Goal: Find specific page/section: Find specific page/section

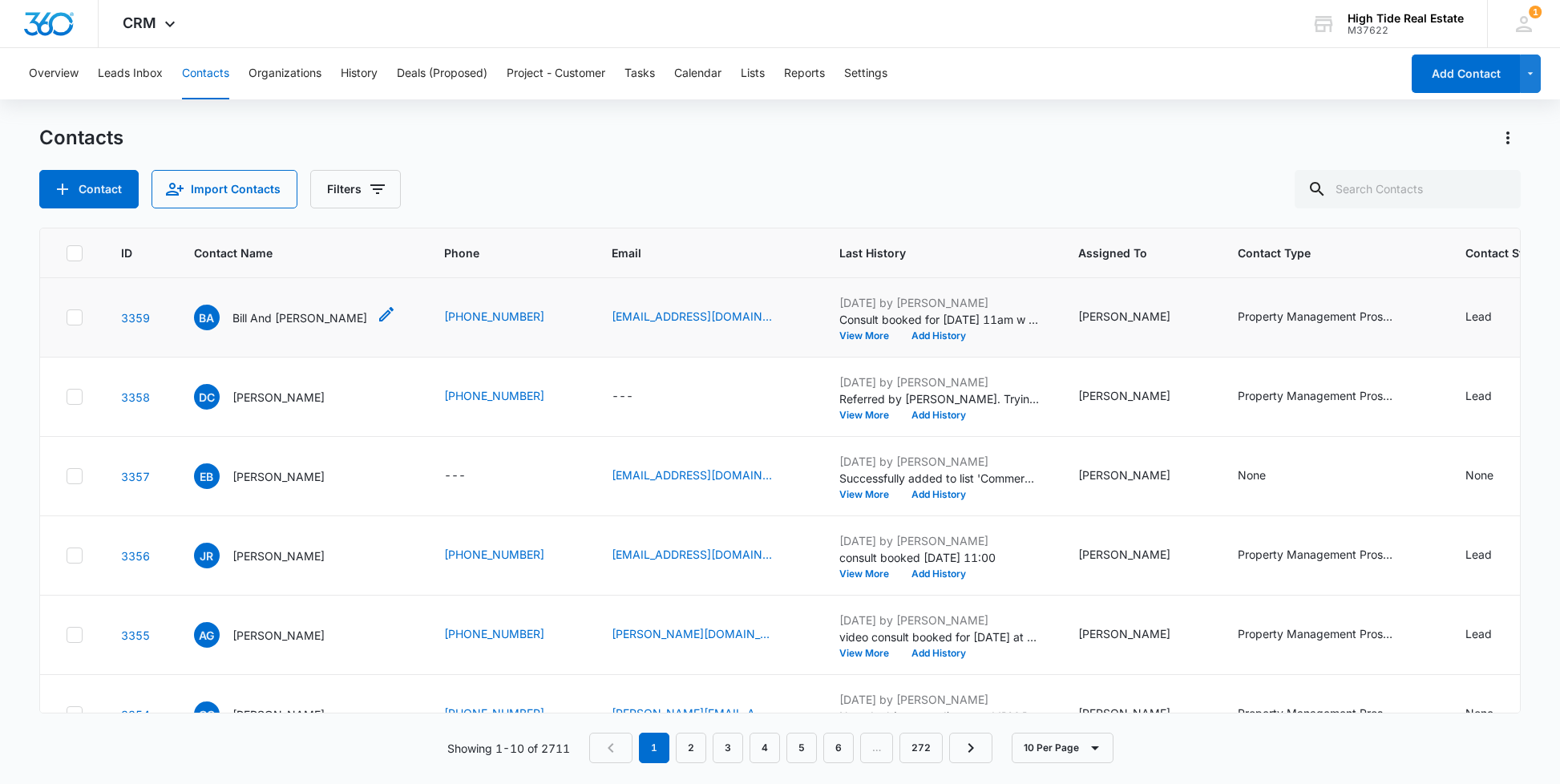
click at [284, 326] on p "Bill And Alanna Stetler" at bounding box center [300, 318] width 135 height 17
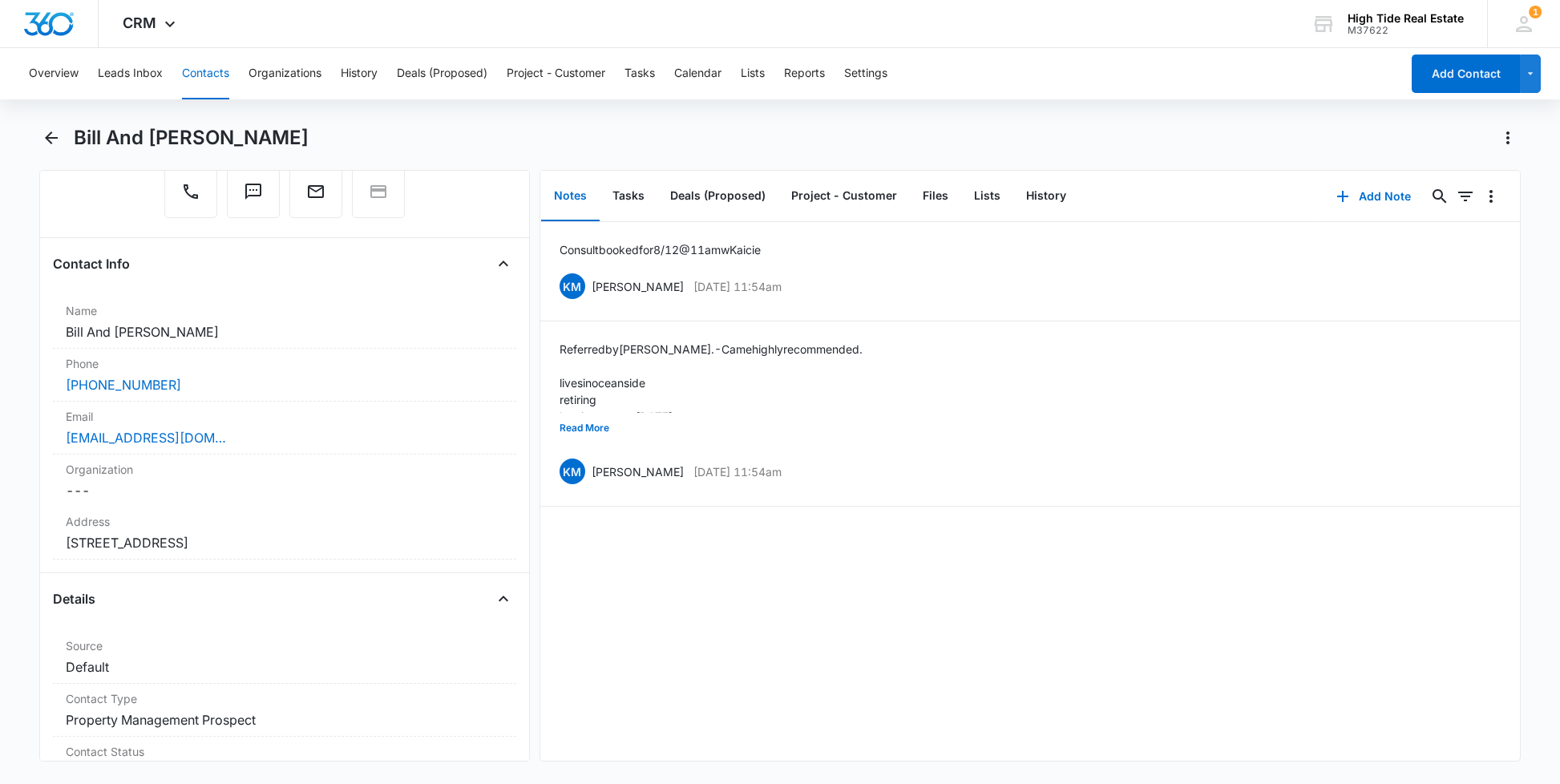
scroll to position [191, 0]
click at [593, 431] on button "Read More" at bounding box center [584, 428] width 49 height 30
click at [53, 140] on icon "Back" at bounding box center [51, 137] width 19 height 19
